Goal: Transaction & Acquisition: Download file/media

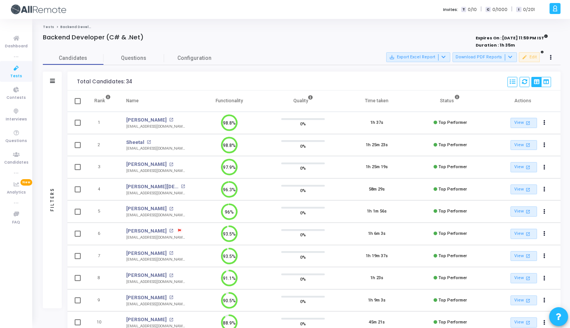
click at [15, 80] on link "Tests" at bounding box center [16, 71] width 32 height 21
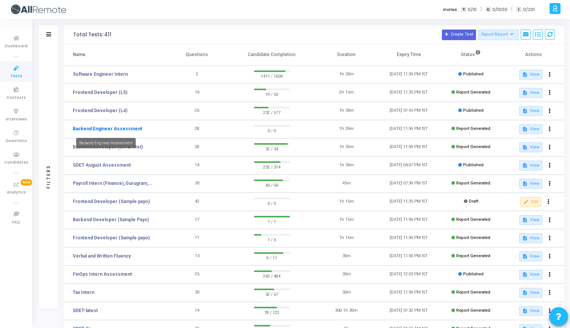
click at [130, 127] on link "Backend Engineer Assessment" at bounding box center [107, 129] width 69 height 7
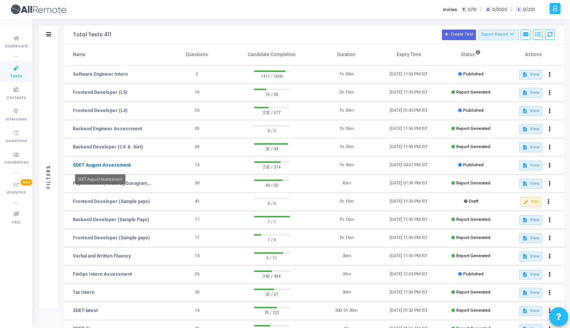
click at [118, 164] on link "SDET August Assessment" at bounding box center [102, 165] width 58 height 7
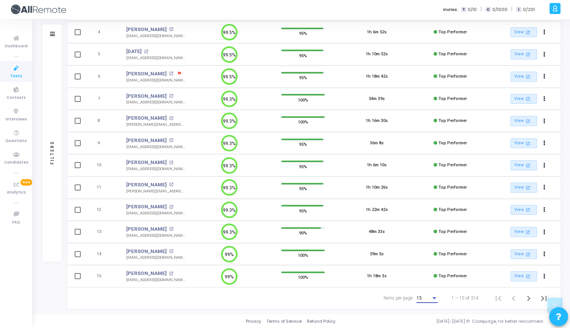
click at [432, 301] on div "Items per page:" at bounding box center [434, 298] width 7 height 6
click at [427, 291] on span "50" at bounding box center [427, 294] width 21 height 14
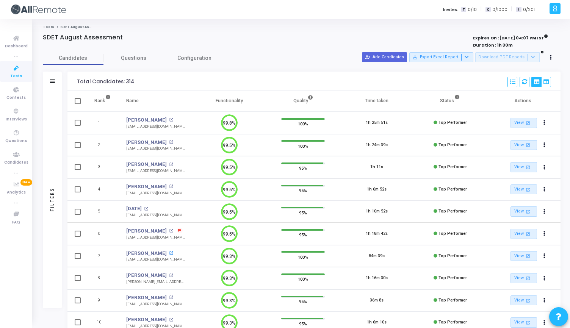
click at [169, 254] on mat-icon "open_in_new" at bounding box center [171, 253] width 4 height 4
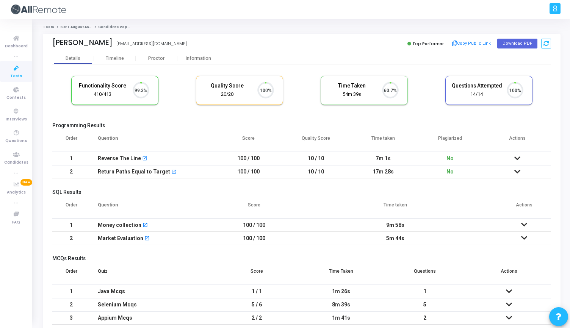
scroll to position [16, 19]
click at [190, 56] on div "Information" at bounding box center [198, 59] width 42 height 6
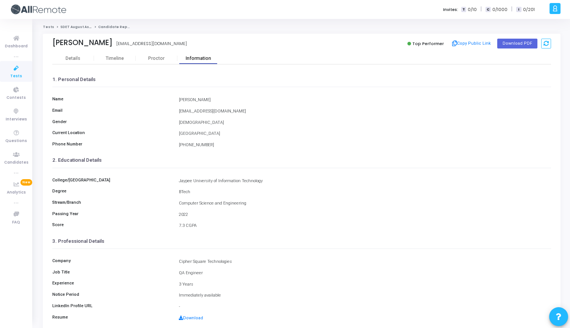
scroll to position [35, 0]
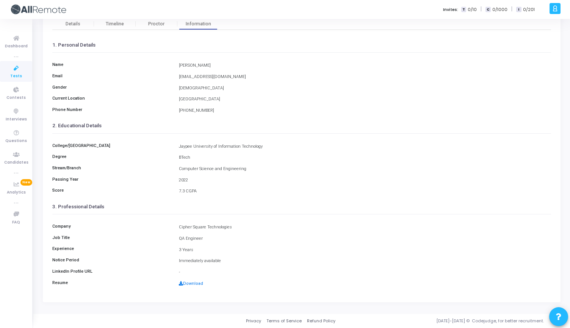
click at [190, 284] on link "Download" at bounding box center [191, 283] width 24 height 5
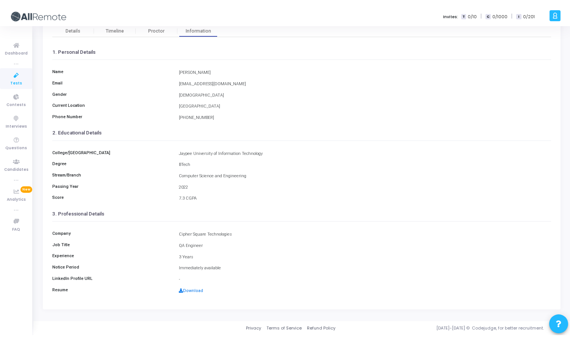
scroll to position [20, 0]
